Goal: Task Accomplishment & Management: Use online tool/utility

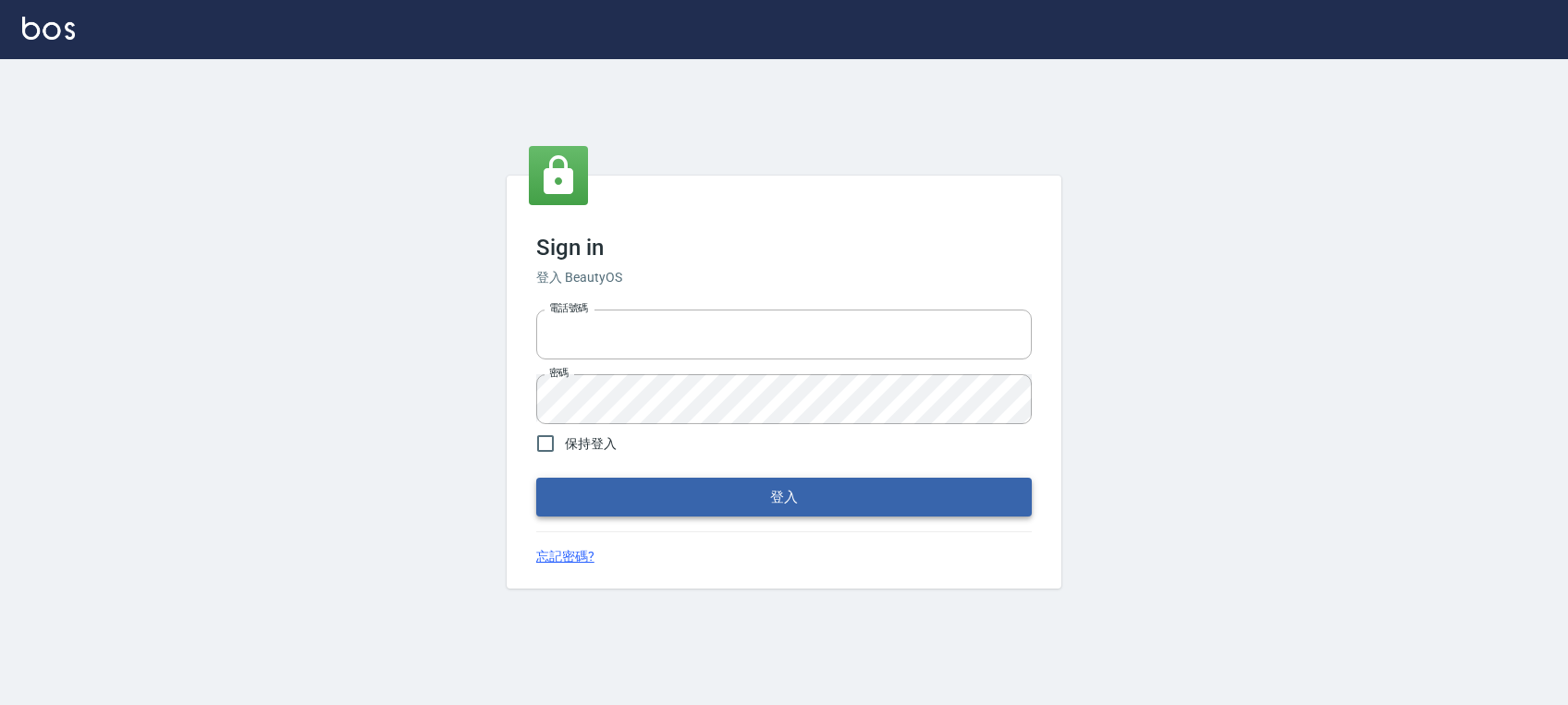
type input "0972392966"
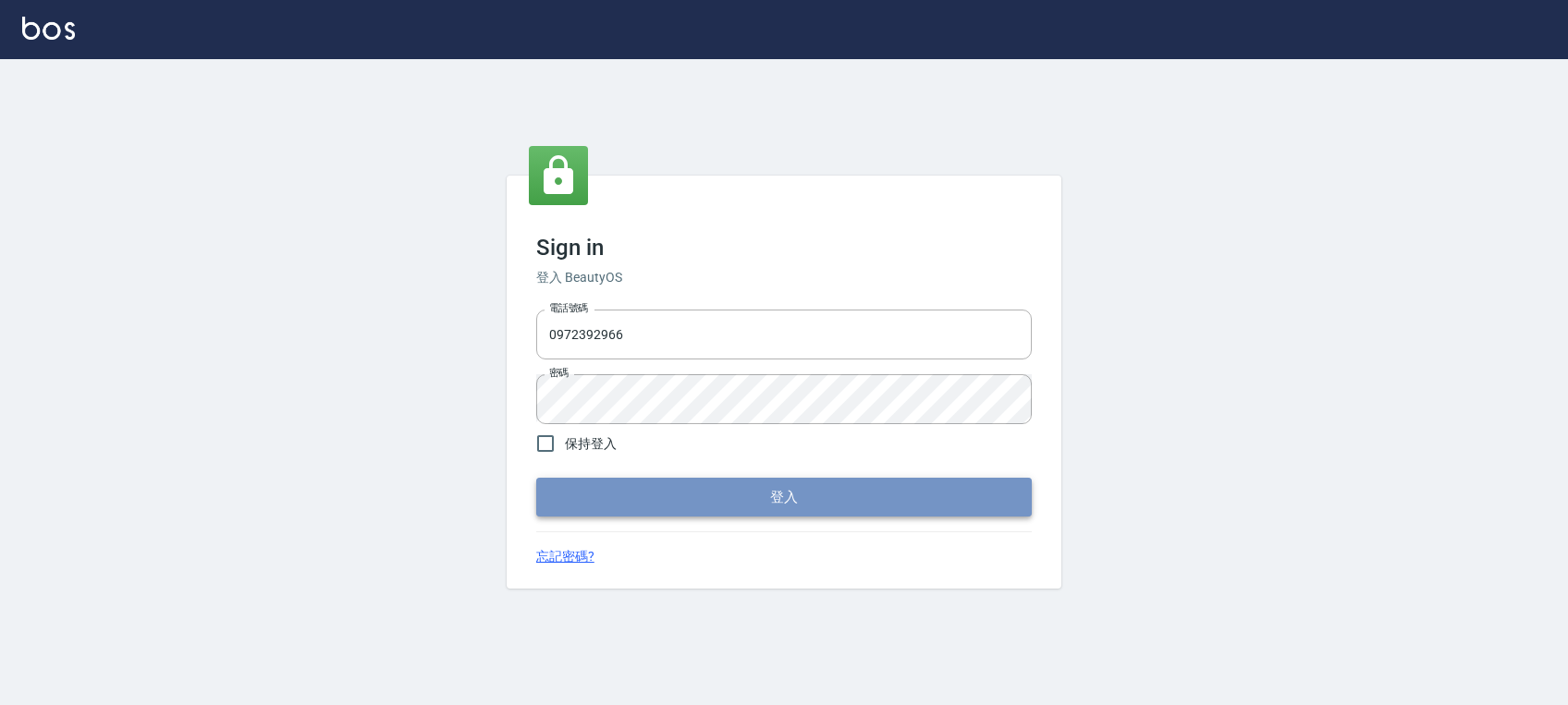
click at [742, 494] on button "登入" at bounding box center [784, 496] width 495 height 39
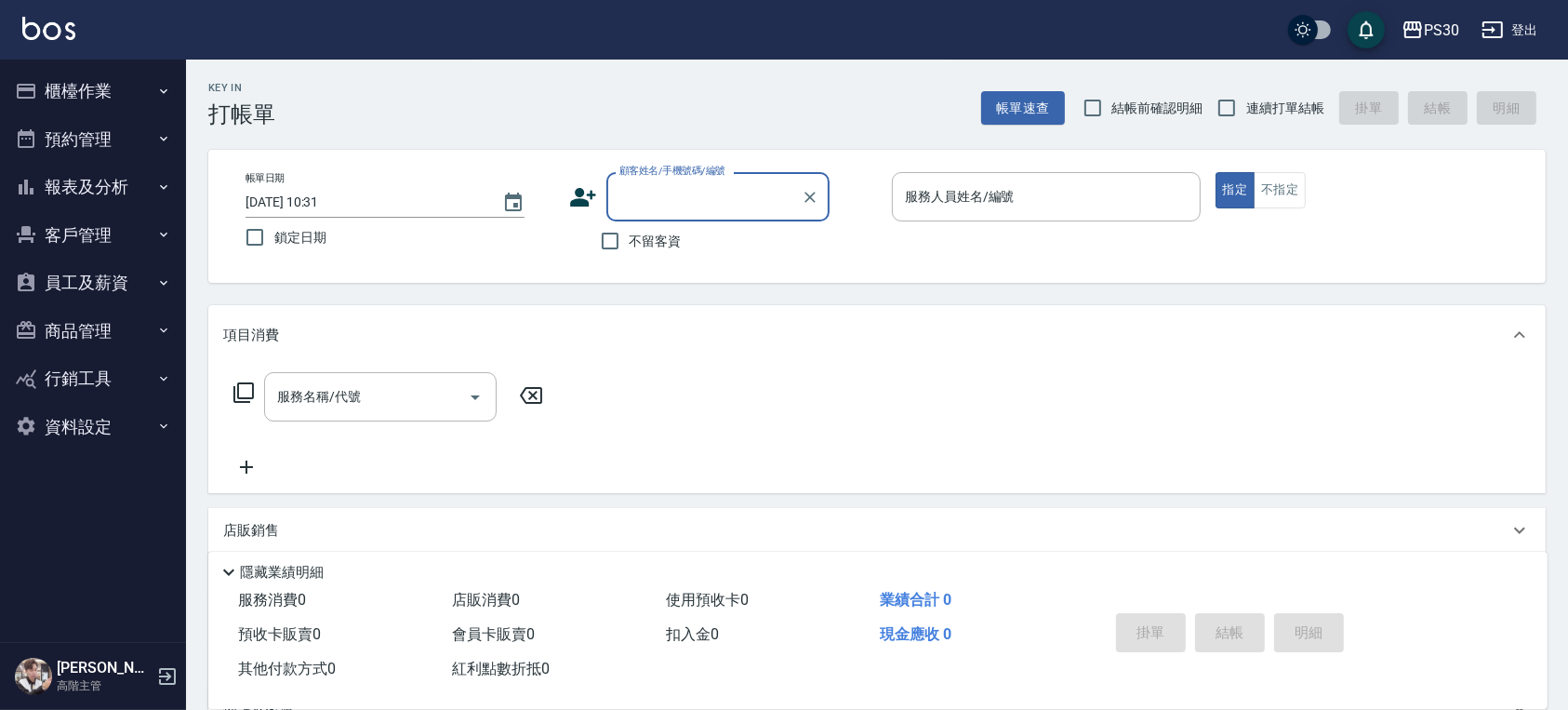
click at [84, 106] on button "櫃檯作業" at bounding box center [93, 91] width 171 height 49
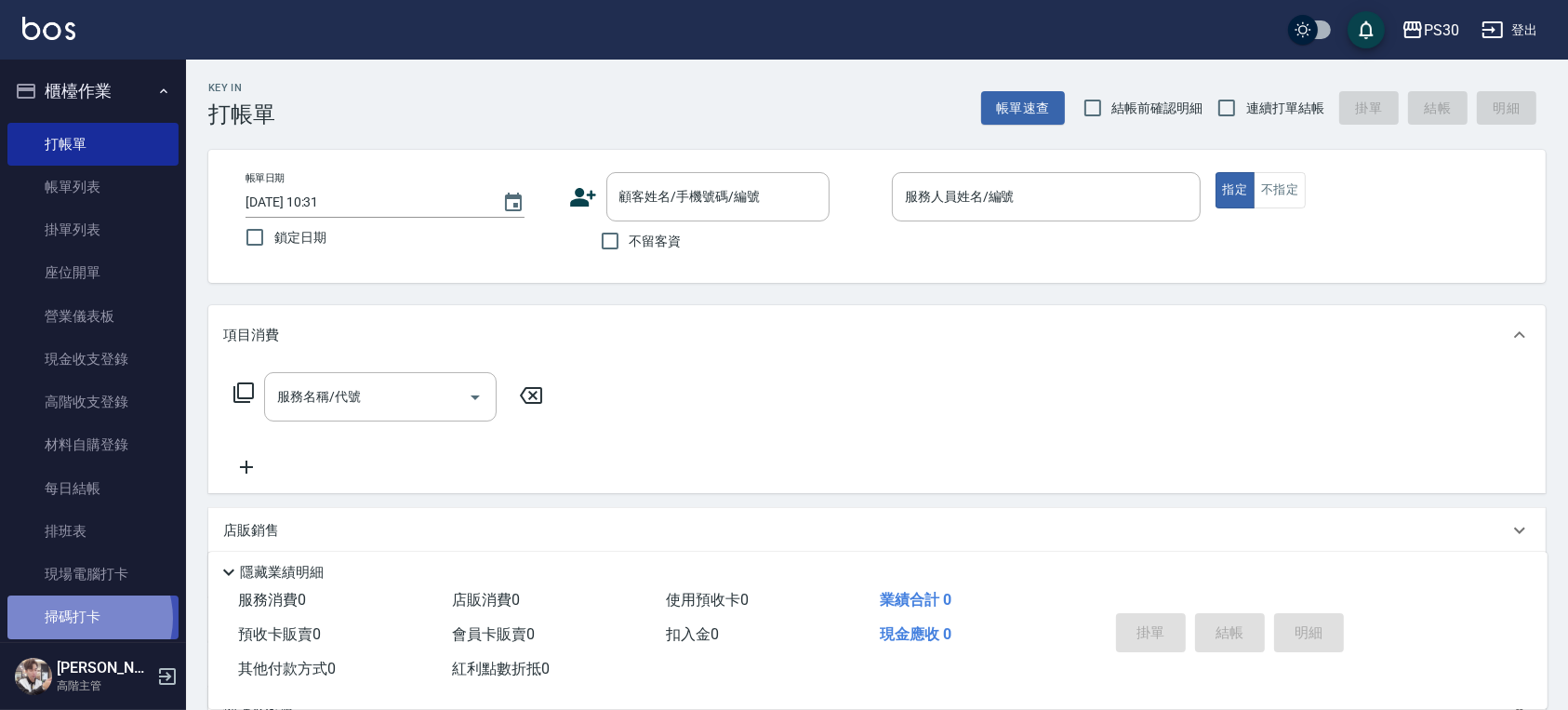
click at [85, 618] on link "掃碼打卡" at bounding box center [93, 616] width 171 height 43
